Goal: Task Accomplishment & Management: Complete application form

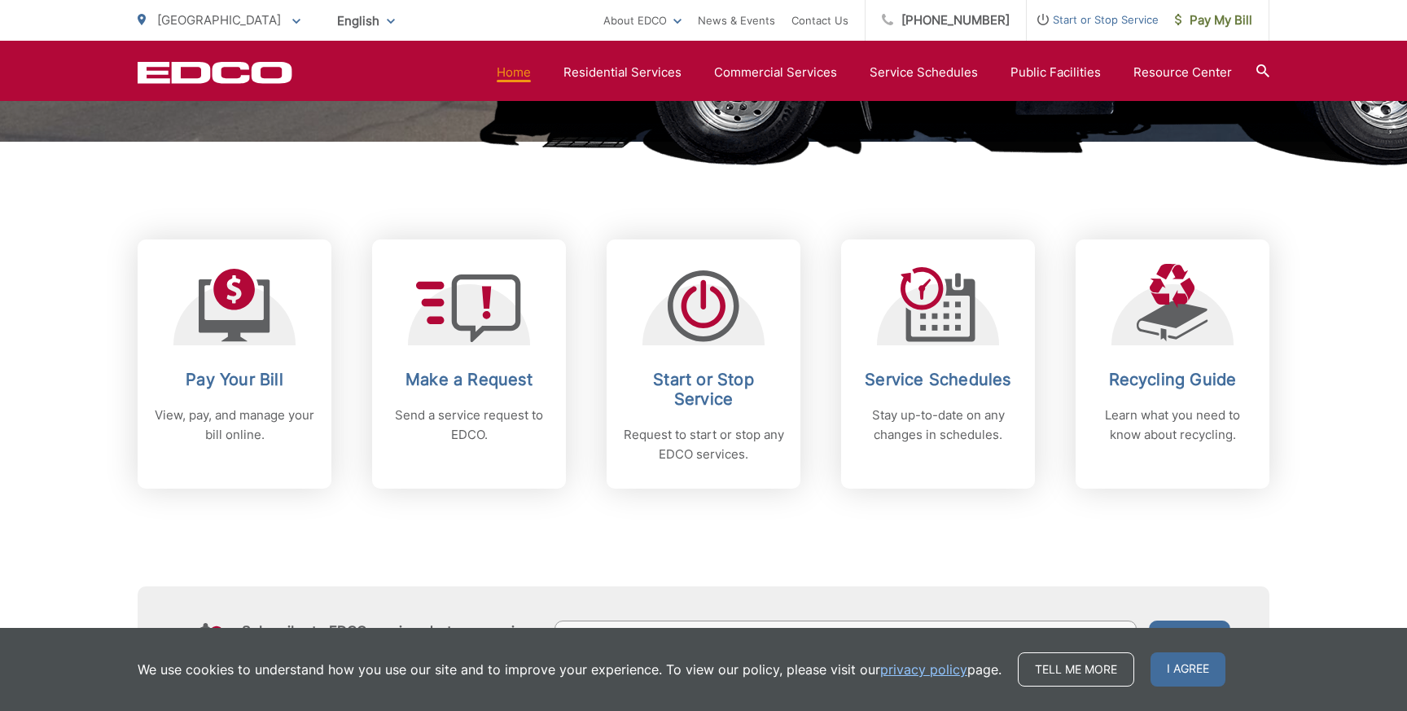
scroll to position [573, 0]
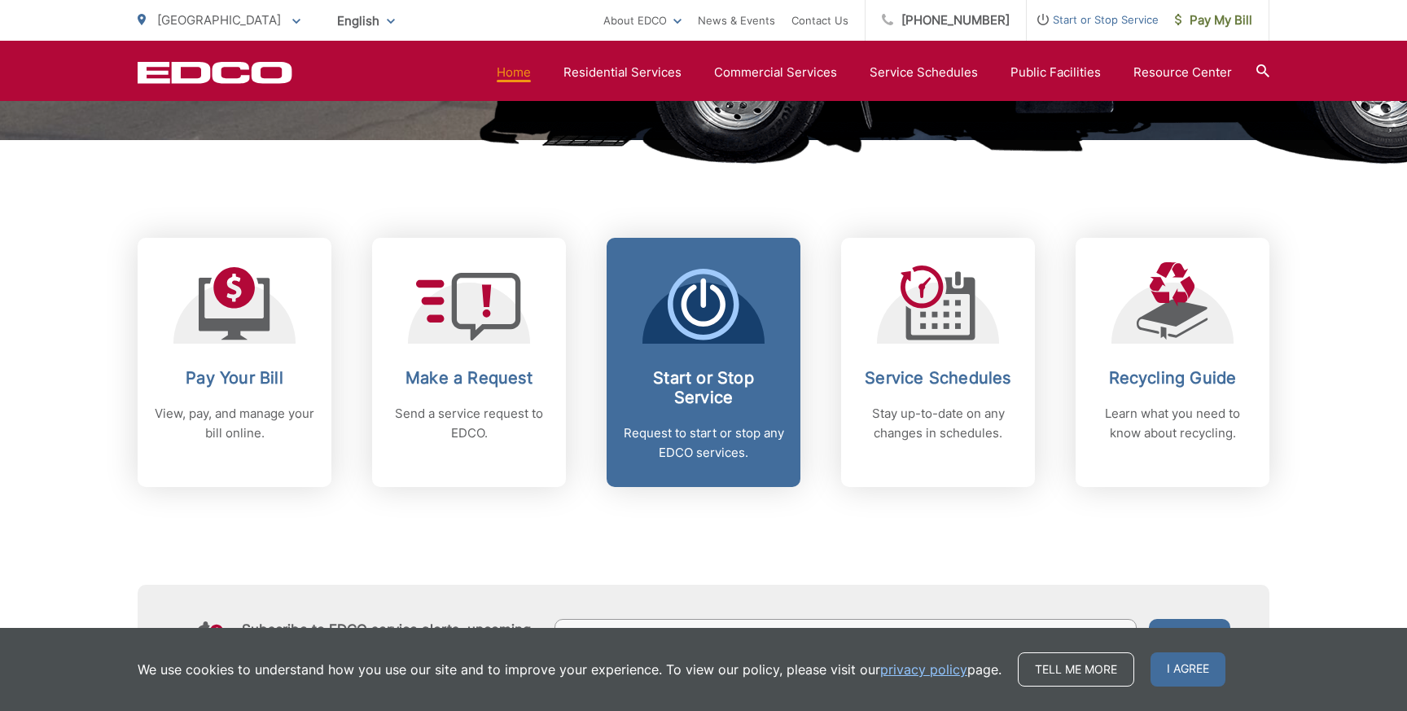
click at [702, 401] on h2 "Start or Stop Service" at bounding box center [703, 387] width 161 height 39
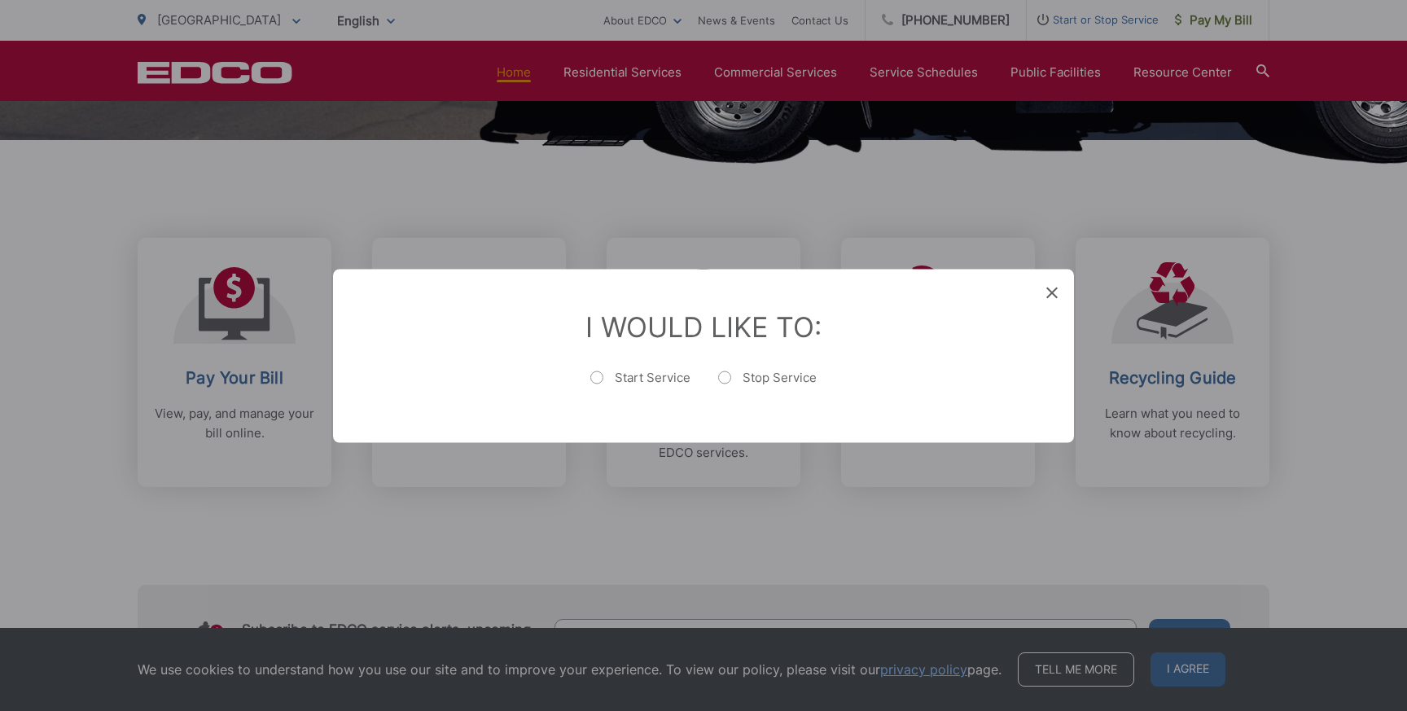
click at [643, 380] on label "Start Service" at bounding box center [640, 385] width 100 height 33
radio input "true"
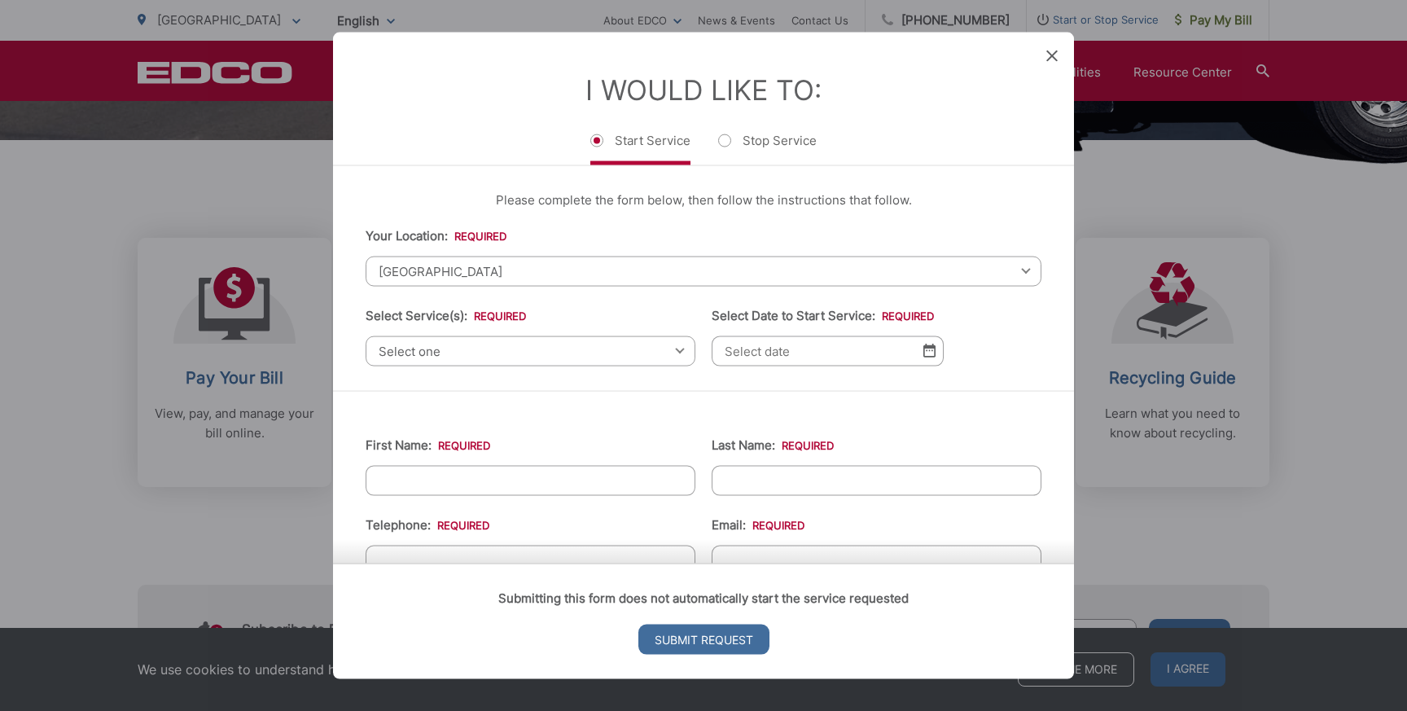
click at [533, 352] on span "Select one" at bounding box center [531, 351] width 330 height 30
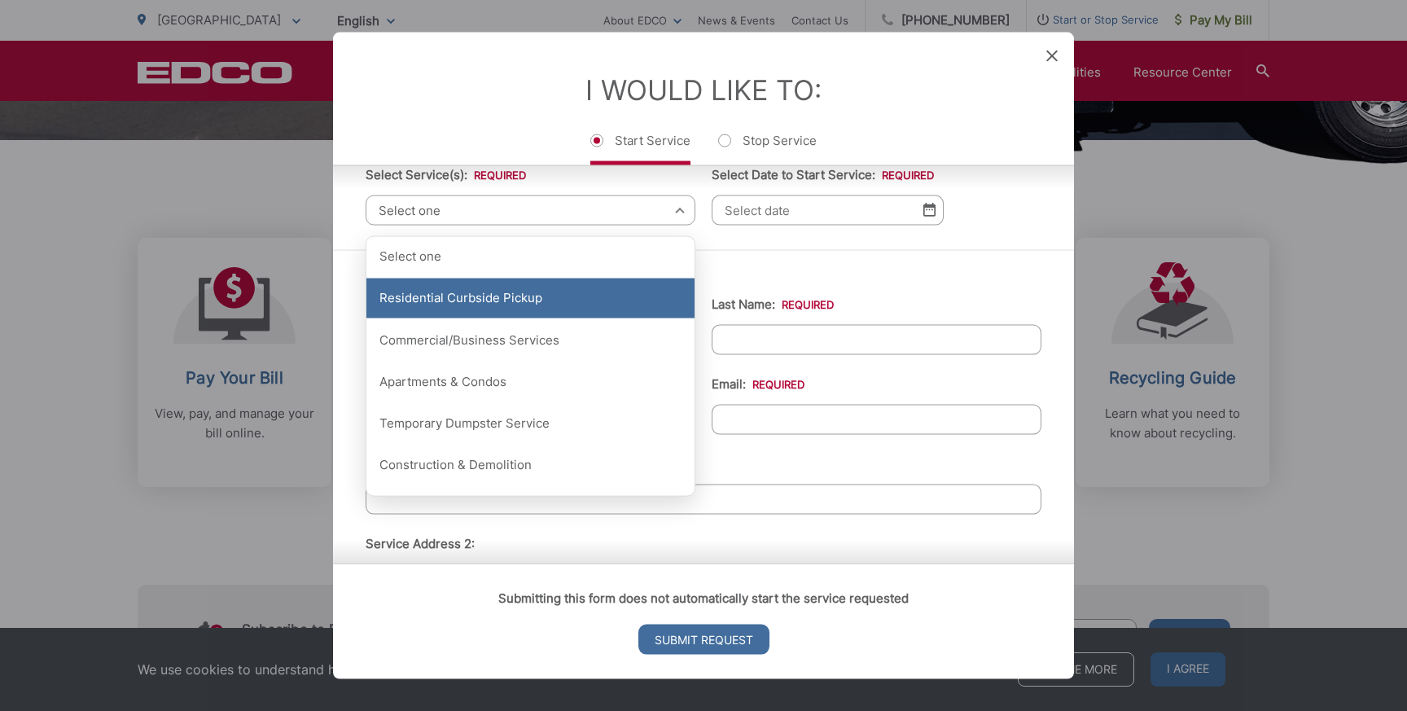
scroll to position [147, 0]
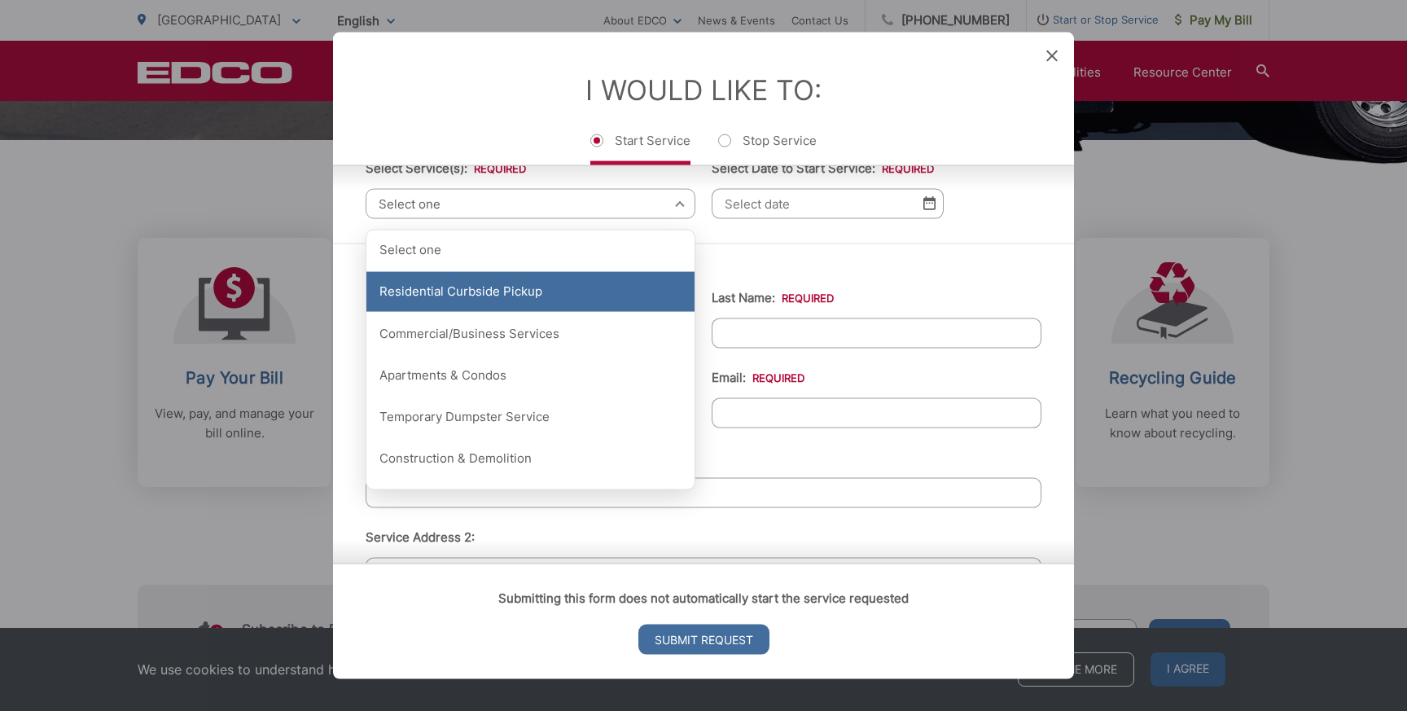
click at [525, 302] on div "Residential Curbside Pickup" at bounding box center [531, 291] width 328 height 41
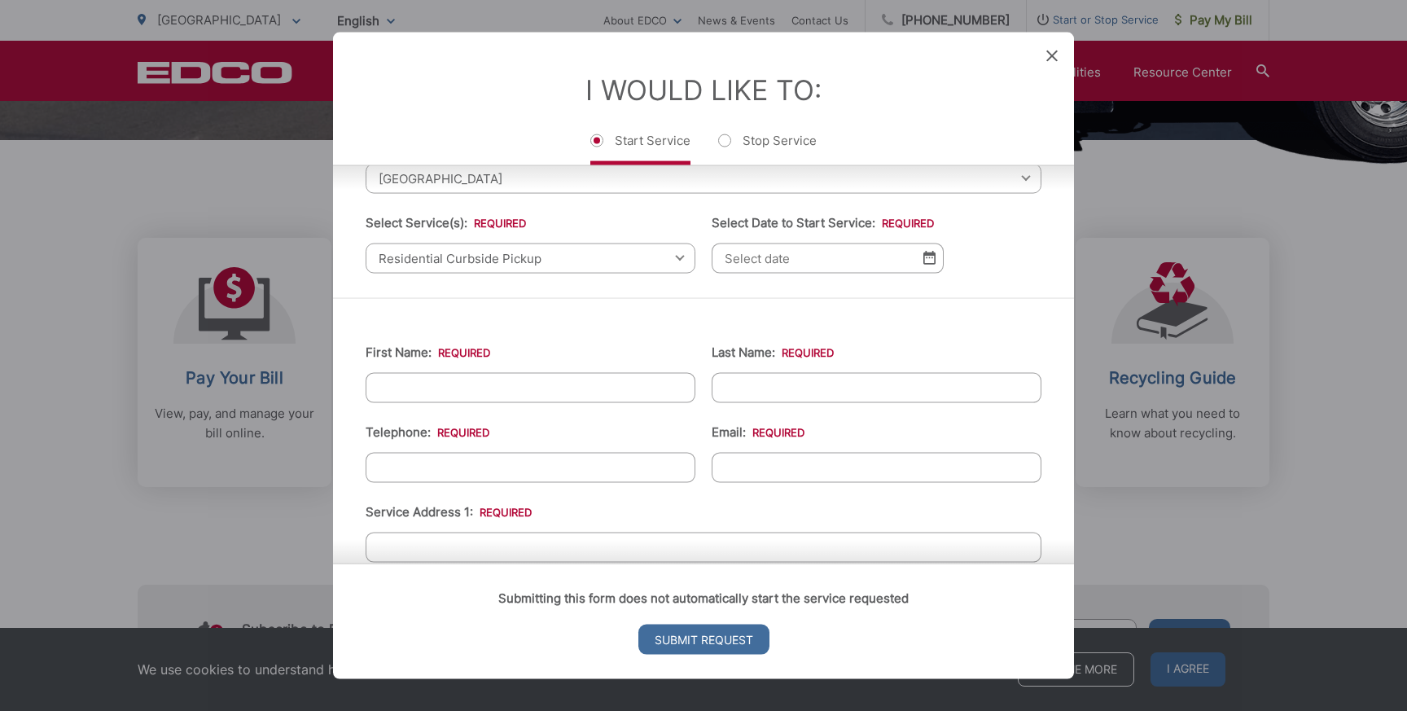
scroll to position [90, 0]
click at [811, 261] on input "Select Date to Start Service: *" at bounding box center [828, 261] width 232 height 30
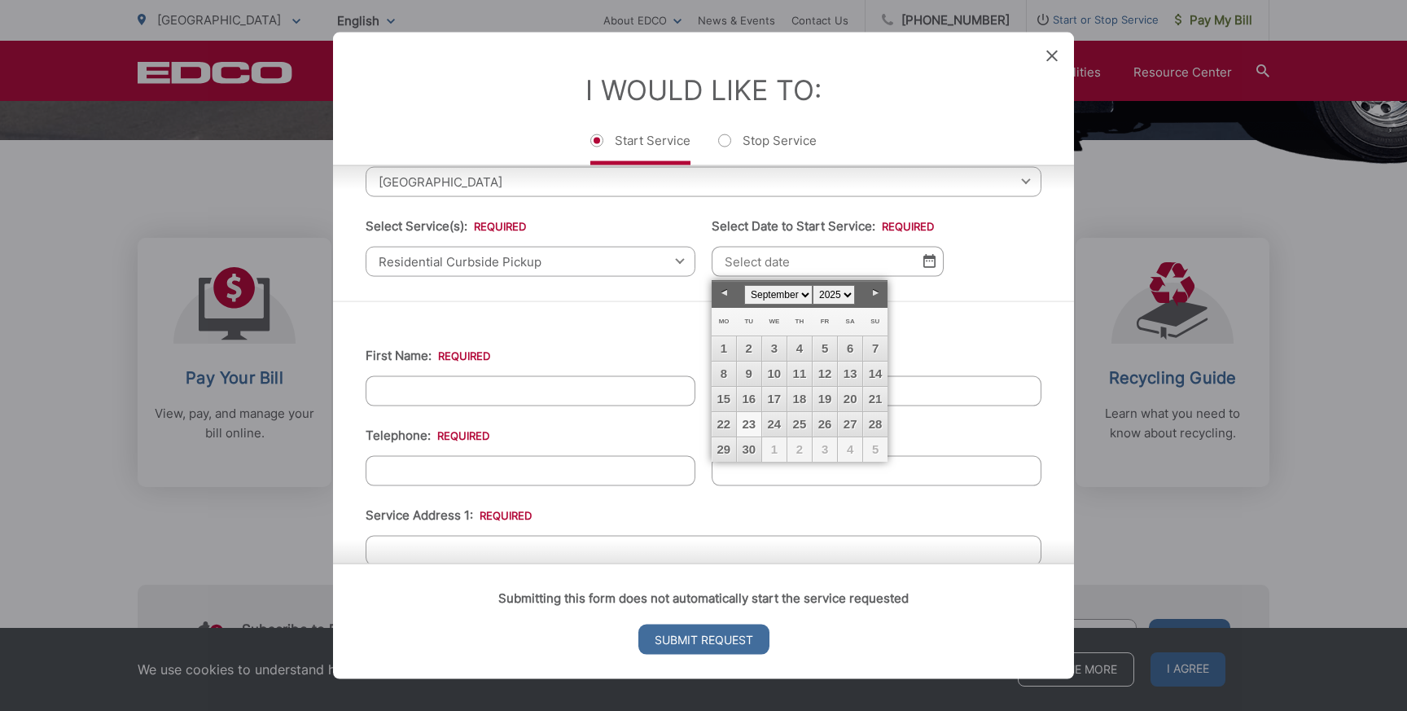
click at [756, 423] on link "23" at bounding box center [749, 424] width 24 height 24
type input "[DATE]"
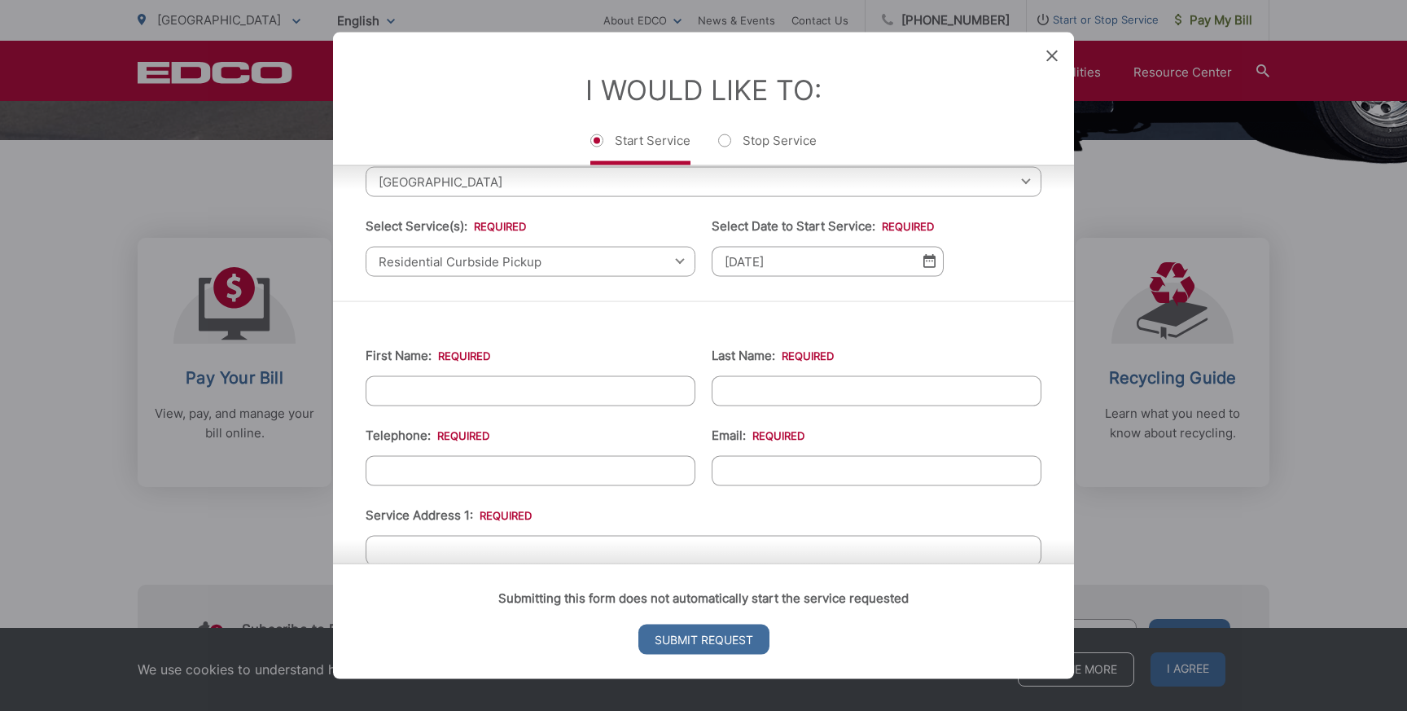
click at [582, 396] on input "First Name: *" at bounding box center [531, 390] width 330 height 30
type input "[PERSON_NAME]"
type input "[PHONE_NUMBER]"
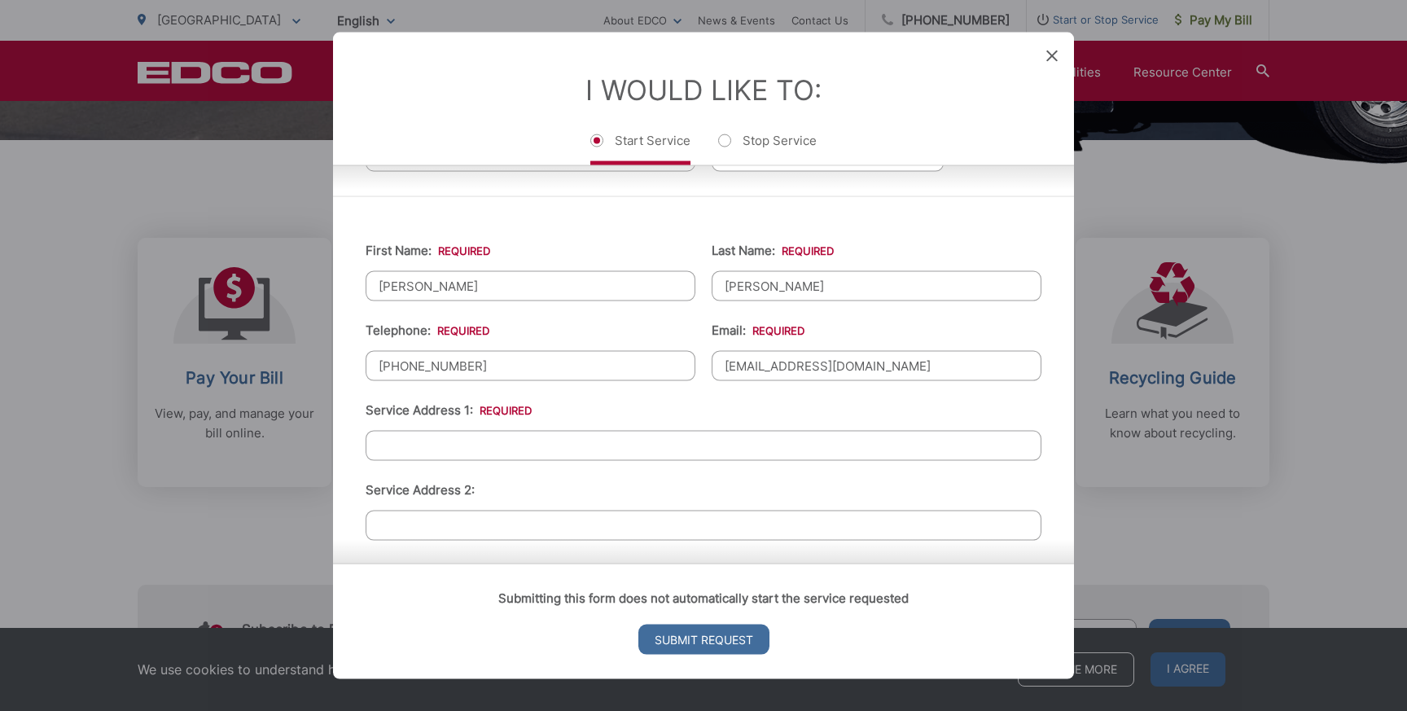
scroll to position [198, 0]
type input "[EMAIL_ADDRESS][DOMAIN_NAME]"
click at [570, 454] on input "Service Address 1: *" at bounding box center [704, 442] width 676 height 30
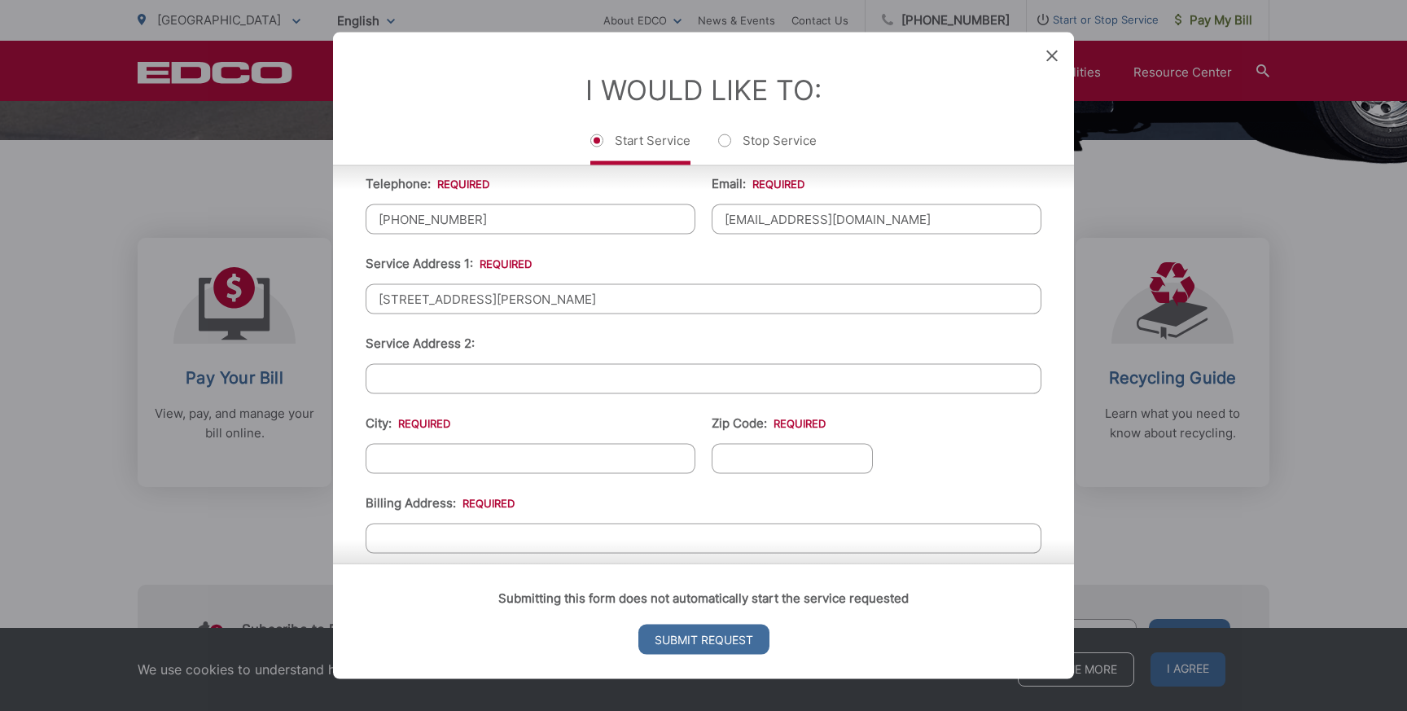
scroll to position [349, 0]
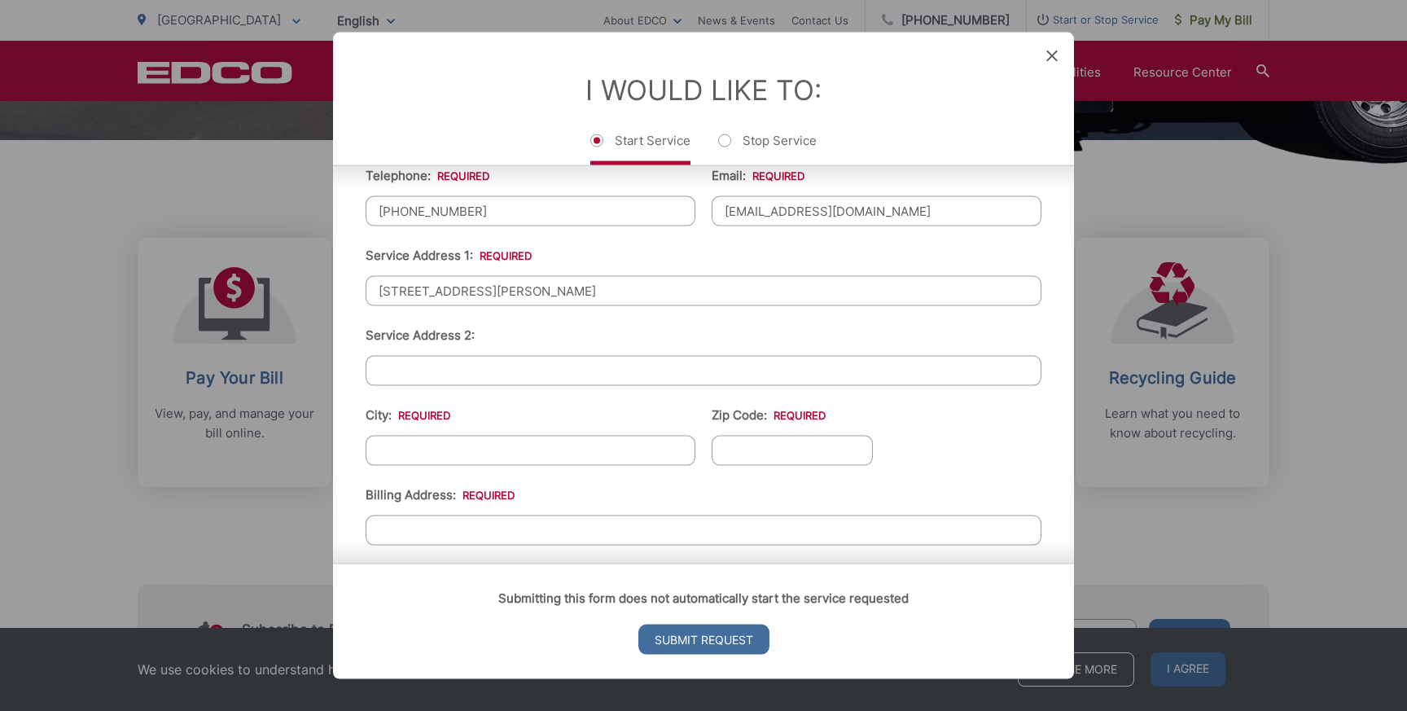
type input "[STREET_ADDRESS][PERSON_NAME]"
click at [553, 458] on input "City: *" at bounding box center [531, 450] width 330 height 30
type input "La Mesa"
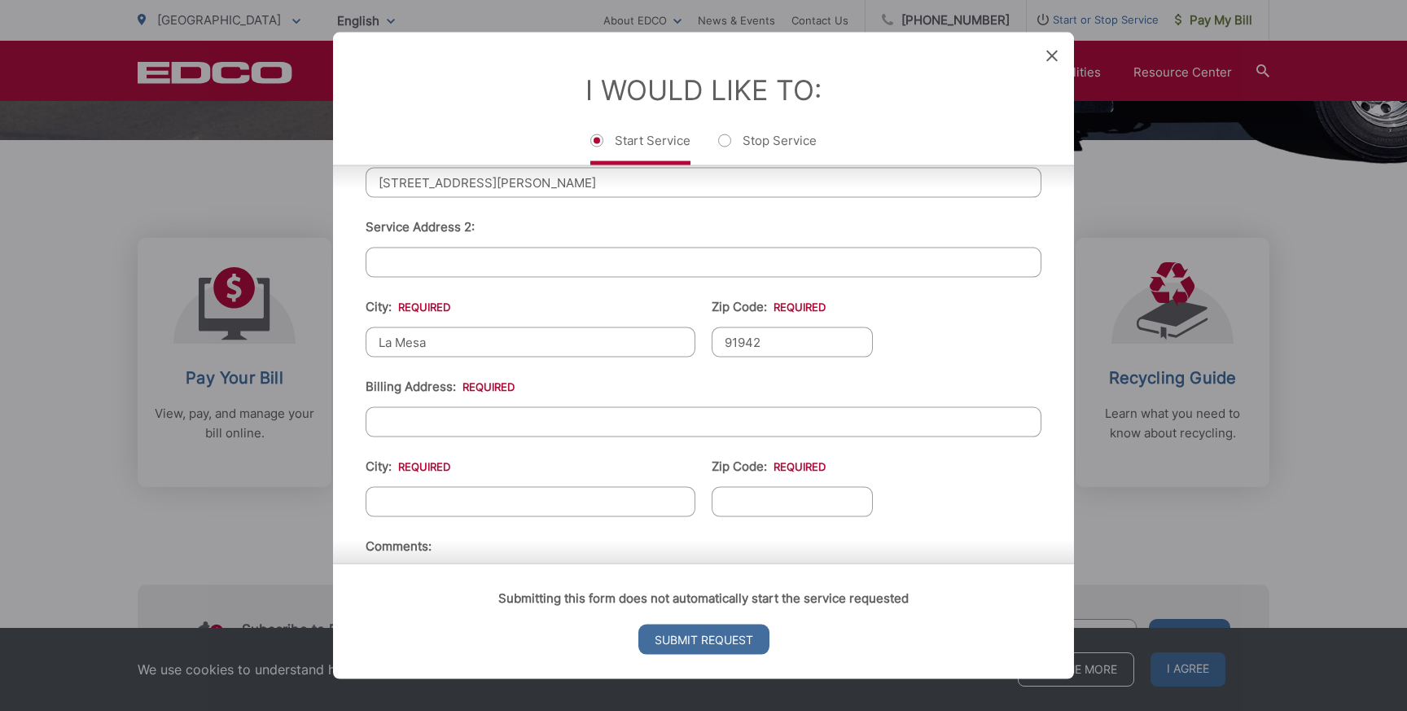
scroll to position [460, 0]
type input "91942"
click at [507, 421] on input "Billing Address: *" at bounding box center [704, 419] width 676 height 30
type input "[STREET_ADDRESS]"
type input "[GEOGRAPHIC_DATA]"
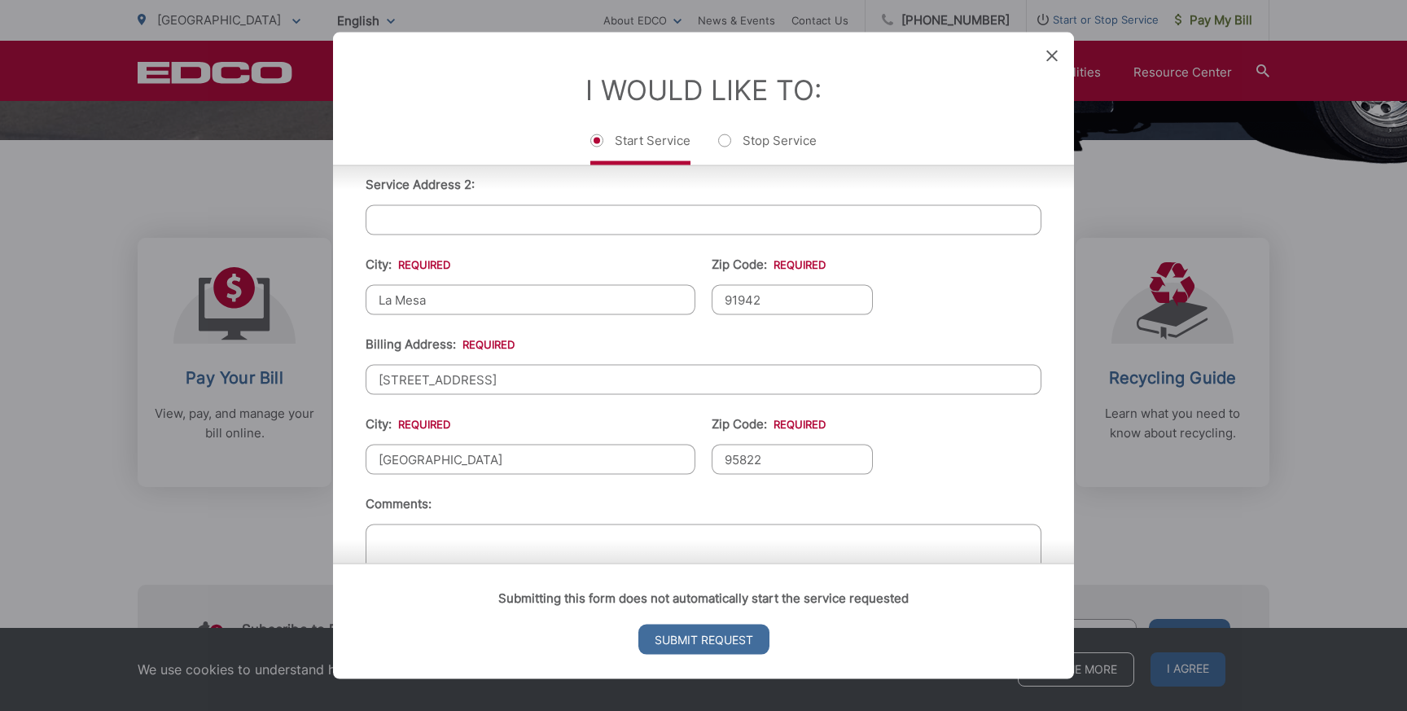
scroll to position [586, 0]
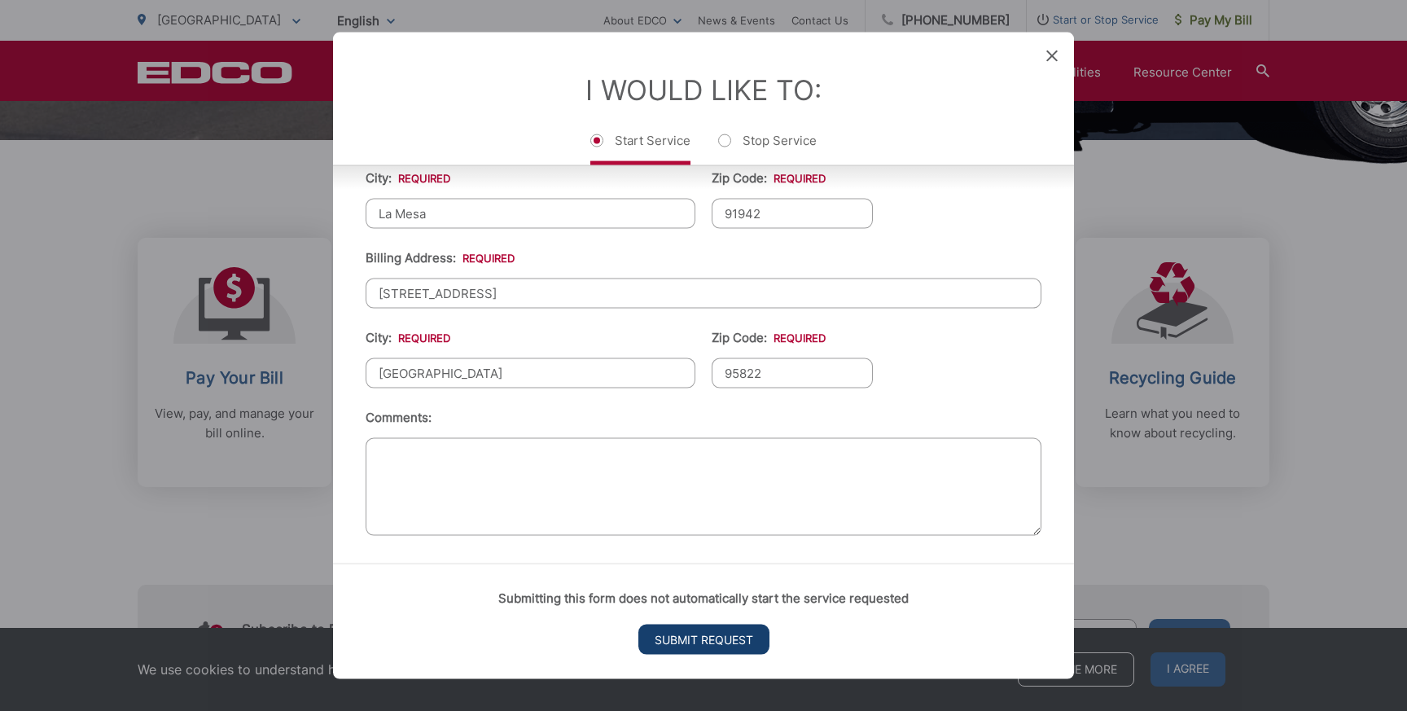
type input "95822"
click at [717, 642] on input "Submit Request" at bounding box center [704, 640] width 131 height 30
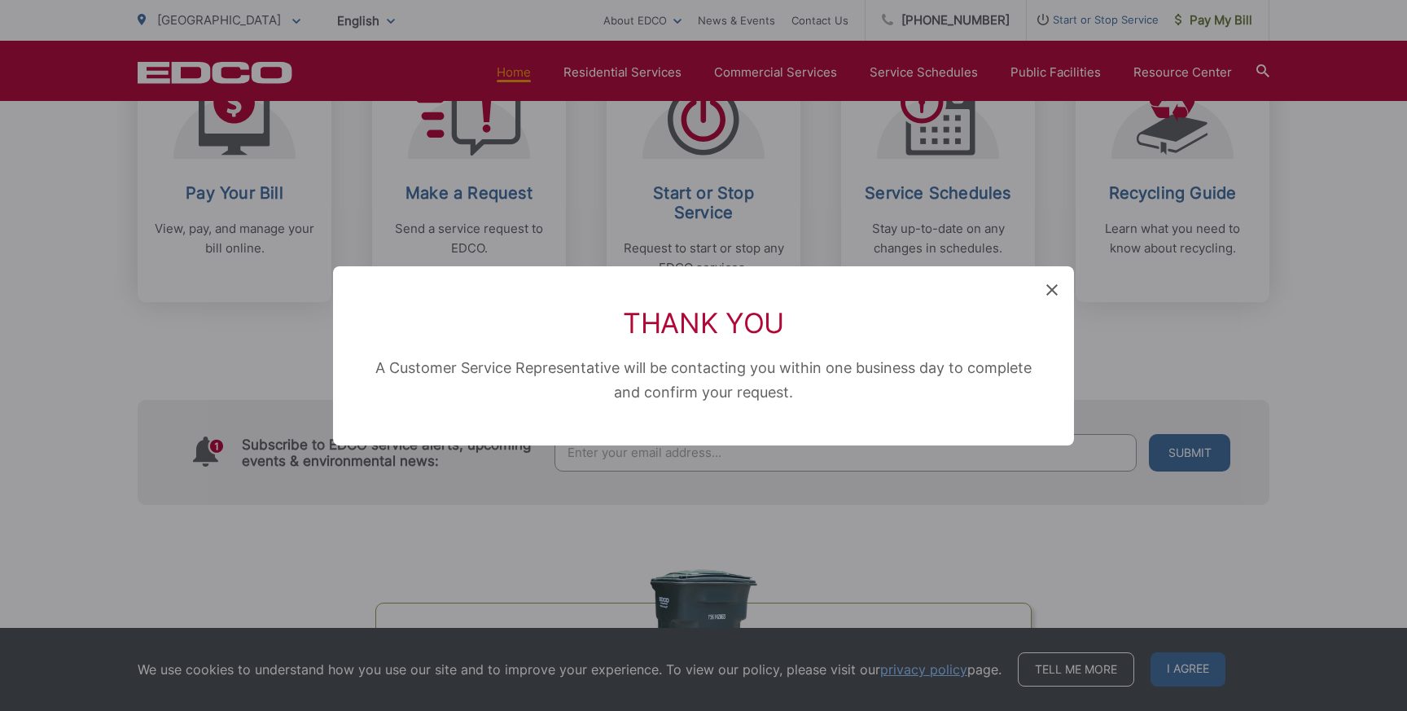
click at [1051, 295] on icon at bounding box center [1052, 289] width 11 height 11
